Goal: Information Seeking & Learning: Learn about a topic

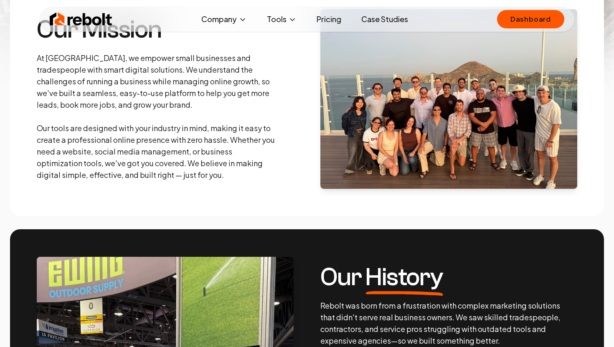
scroll to position [276, 0]
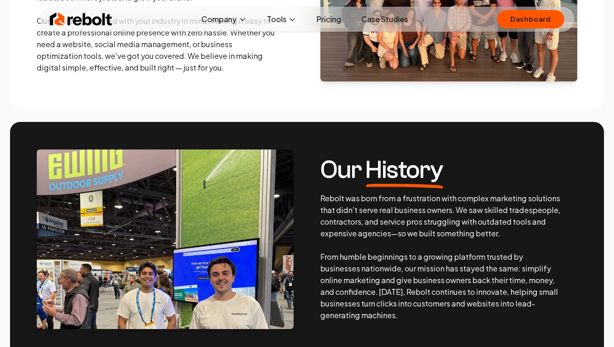
click at [326, 16] on link "Pricing" at bounding box center [329, 19] width 38 height 17
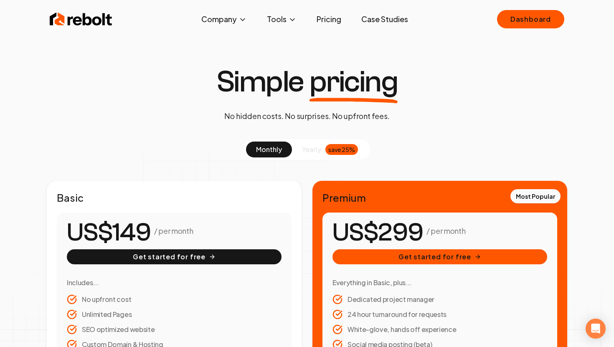
click at [99, 25] on img at bounding box center [81, 19] width 63 height 17
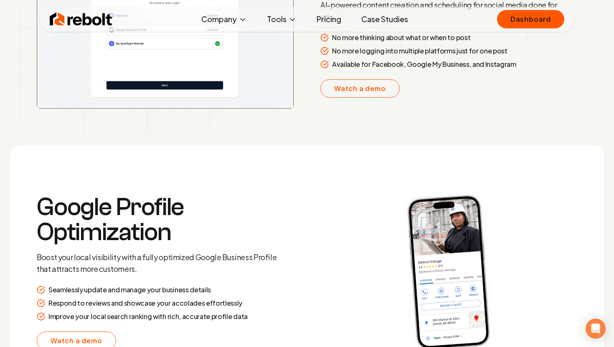
scroll to position [1667, 0]
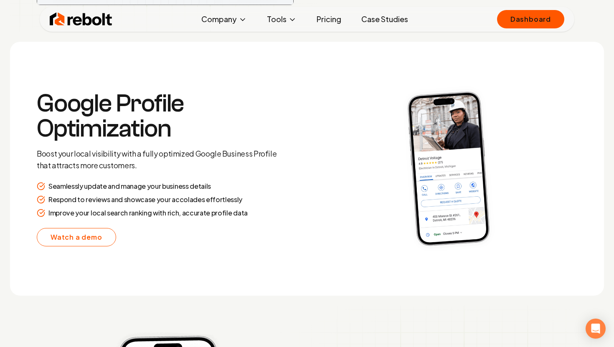
click at [323, 22] on link "Pricing" at bounding box center [329, 19] width 38 height 17
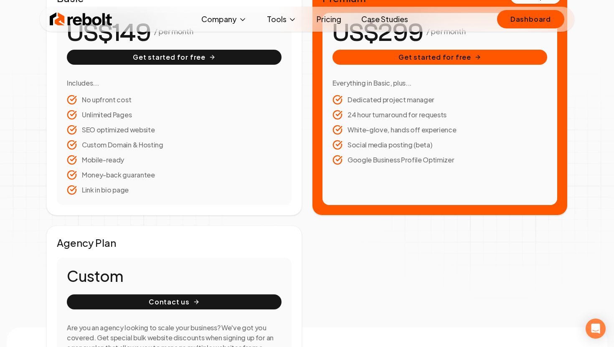
scroll to position [132, 0]
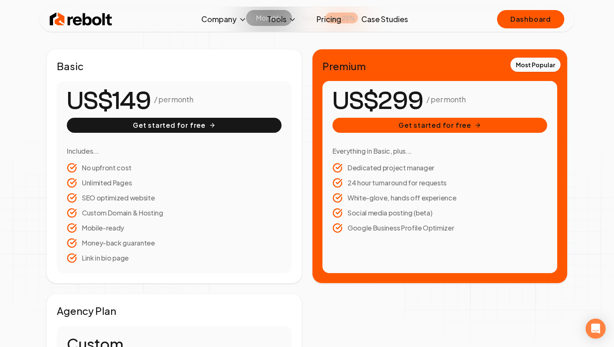
click at [377, 20] on link "Case Studies" at bounding box center [384, 19] width 60 height 17
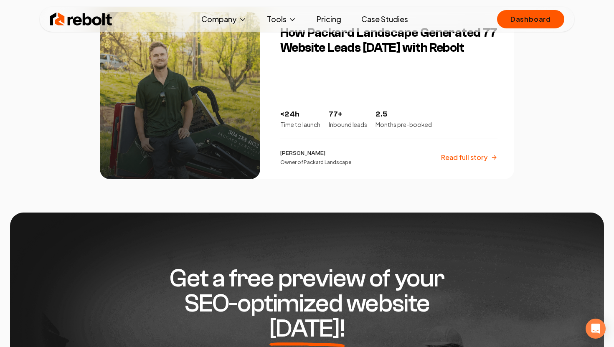
scroll to position [1492, 0]
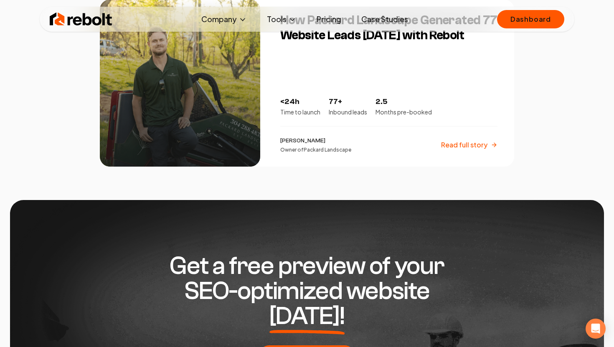
click at [317, 67] on div "How Packard Landscape Generated 77 Website Leads [DATE] with Rebolt <24h Time t…" at bounding box center [392, 83] width 244 height 167
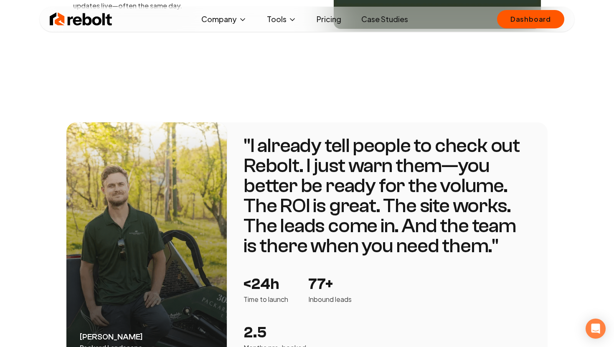
scroll to position [1449, 0]
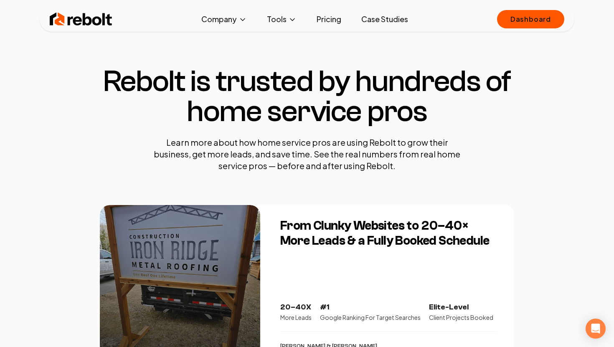
scroll to position [310, 0]
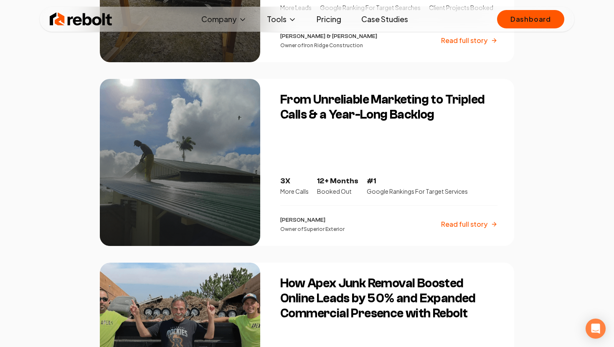
click at [305, 110] on h3 "From Unreliable Marketing to Tripled Calls & a Year-Long Backlog" at bounding box center [388, 107] width 217 height 30
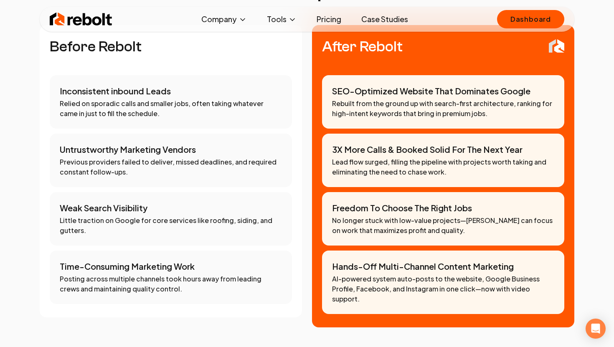
scroll to position [646, 0]
